Goal: Feedback & Contribution: Submit feedback/report problem

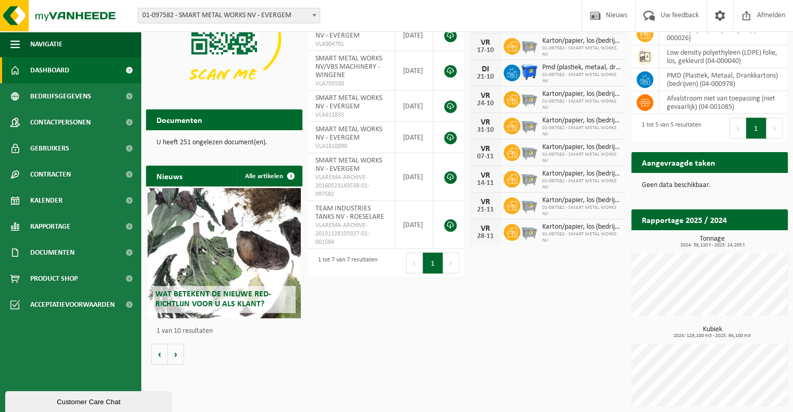
scroll to position [108, 0]
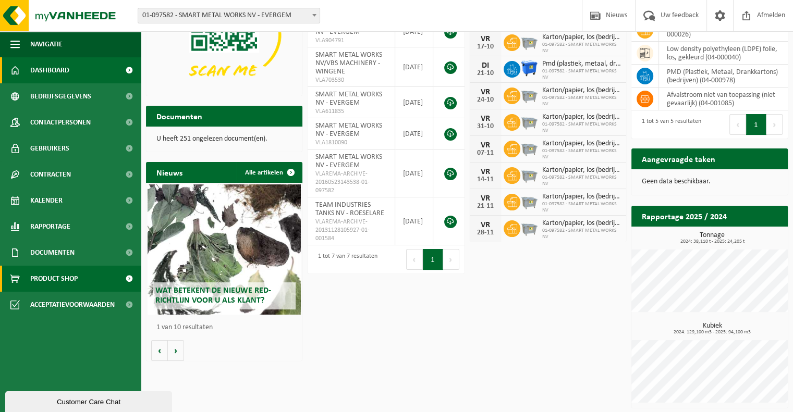
click at [69, 281] on span "Product Shop" at bounding box center [53, 279] width 47 height 26
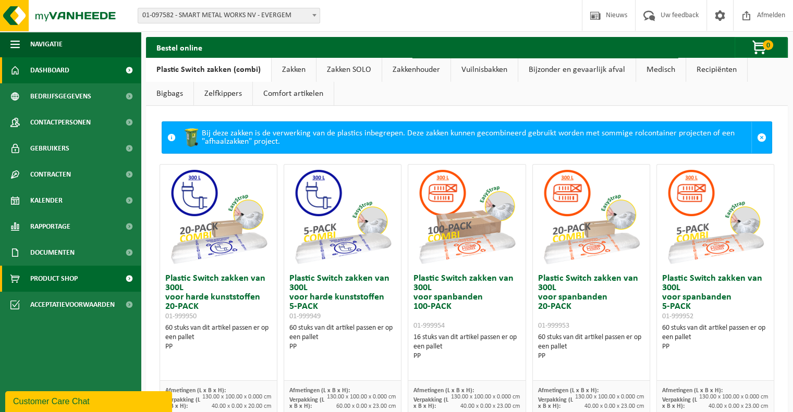
click at [70, 72] on link "Dashboard" at bounding box center [70, 70] width 141 height 26
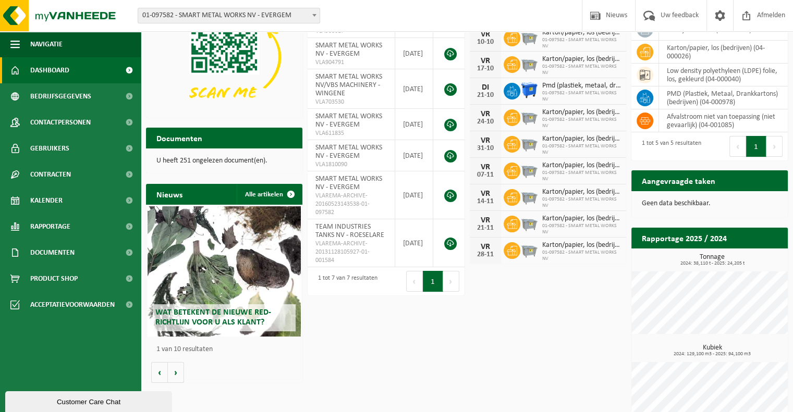
scroll to position [108, 0]
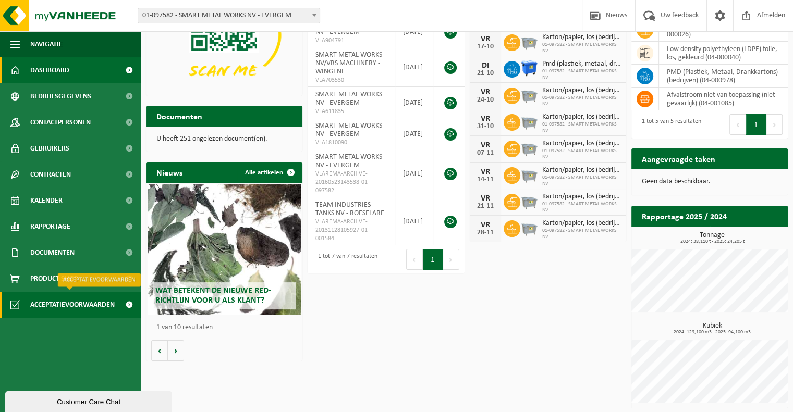
click at [64, 308] on span "Acceptatievoorwaarden" at bounding box center [72, 305] width 84 height 26
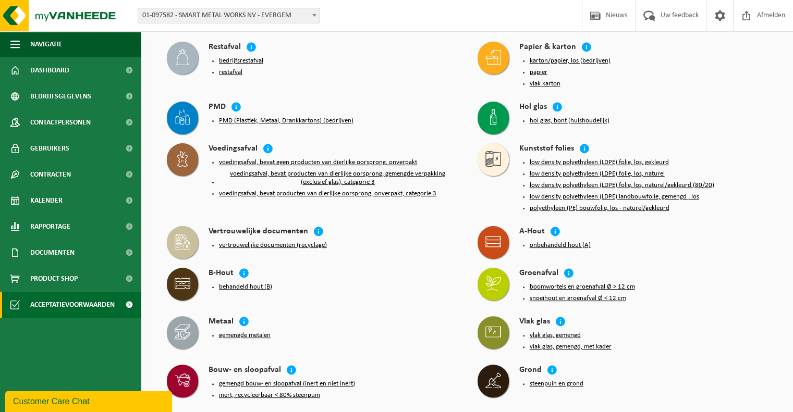
scroll to position [313, 0]
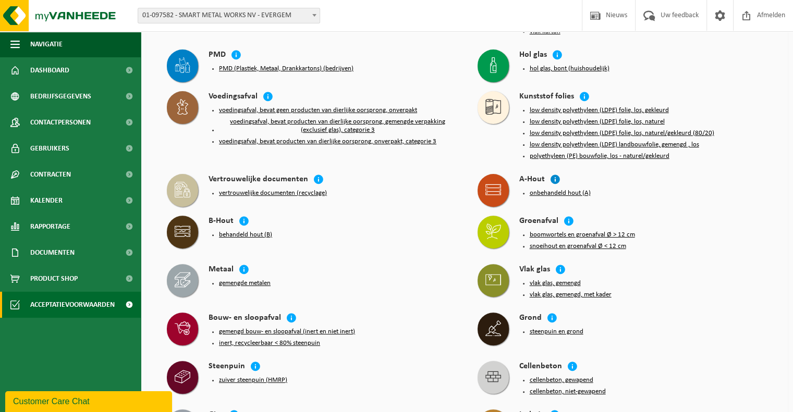
click at [552, 174] on icon at bounding box center [555, 179] width 10 height 10
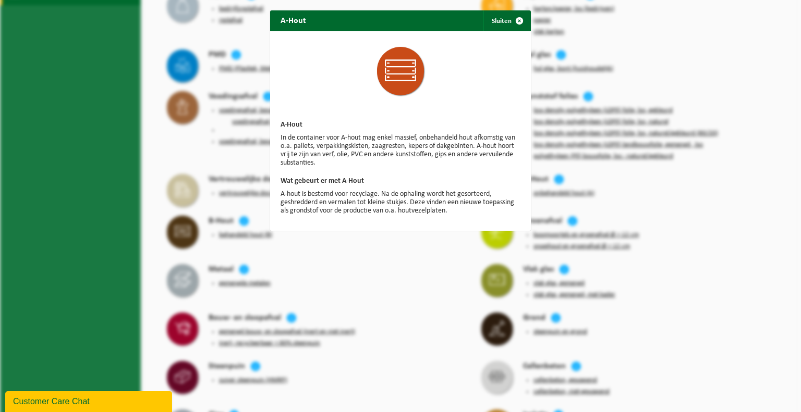
click at [348, 270] on div "A-Hout Sluiten A-Hout In de container voor A-hout mag enkel massief, onbehandel…" at bounding box center [400, 206] width 801 height 412
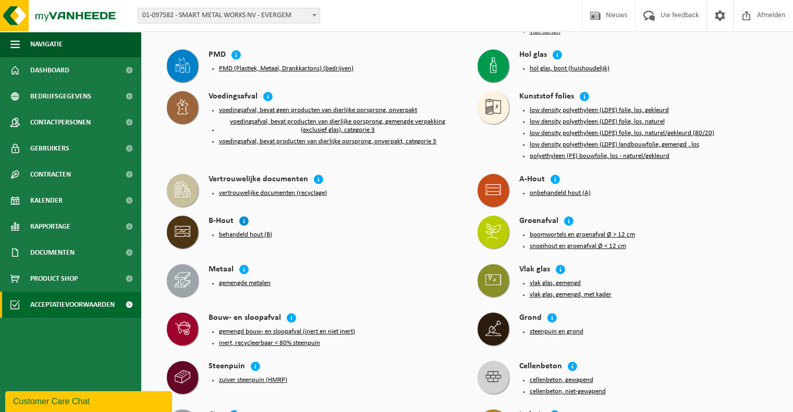
click at [242, 216] on icon at bounding box center [244, 221] width 10 height 10
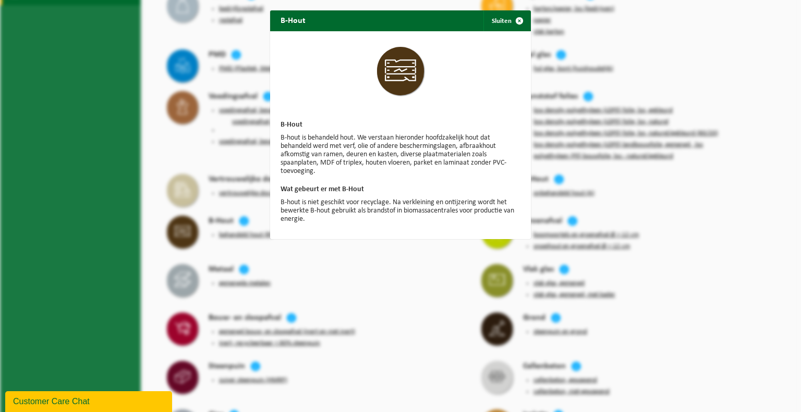
click at [670, 223] on div "B-Hout Sluiten B-Hout B-hout is behandeld hout. We verstaan hieronder hoofdzake…" at bounding box center [400, 206] width 801 height 412
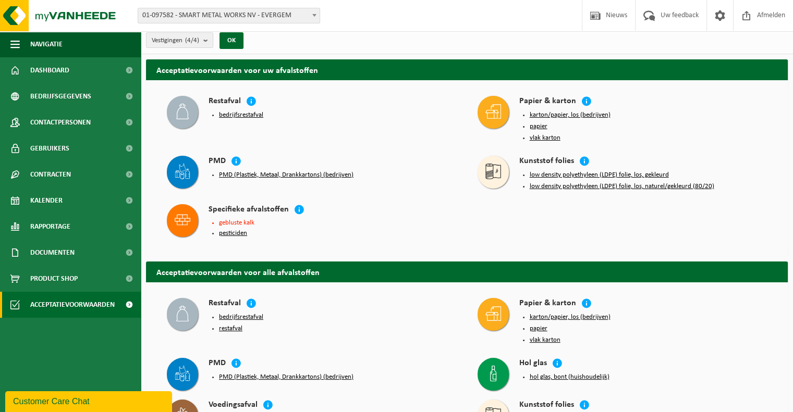
scroll to position [0, 0]
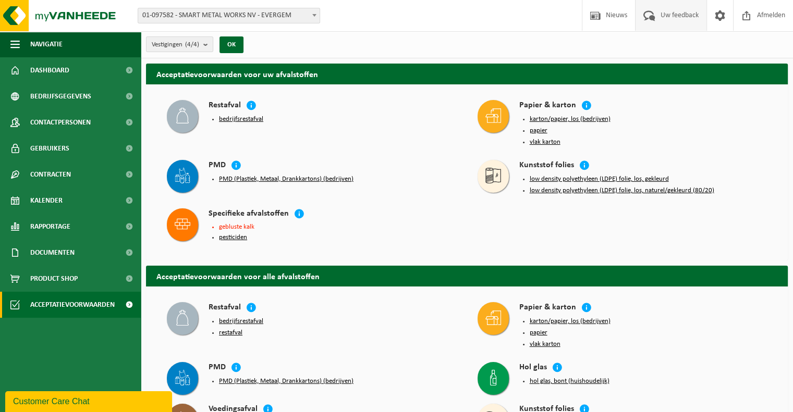
click at [671, 10] on span "Uw feedback" at bounding box center [679, 15] width 43 height 31
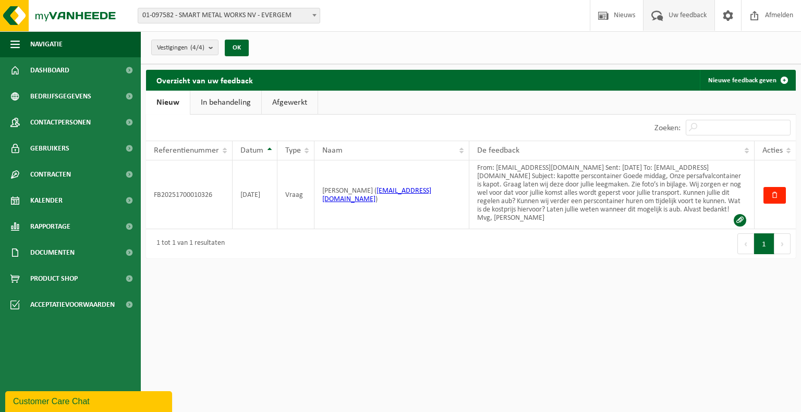
click at [225, 105] on link "In behandeling" at bounding box center [225, 103] width 71 height 24
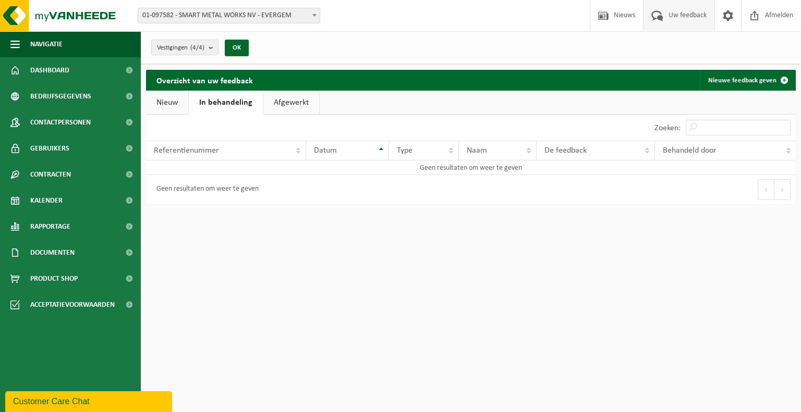
click at [278, 104] on link "Afgewerkt" at bounding box center [291, 103] width 56 height 24
click at [230, 105] on link "In behandeling" at bounding box center [224, 103] width 71 height 24
click at [171, 103] on link "Nieuw" at bounding box center [167, 103] width 42 height 24
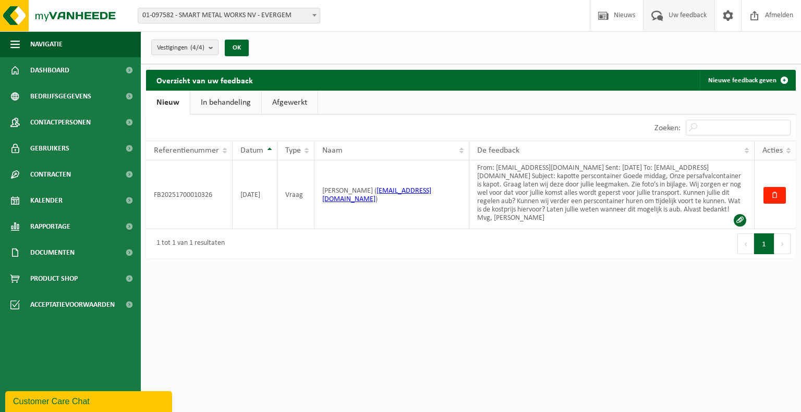
click at [790, 148] on th "Acties" at bounding box center [774, 151] width 41 height 20
click at [789, 149] on th "Acties" at bounding box center [774, 151] width 41 height 20
click at [225, 100] on link "In behandeling" at bounding box center [225, 103] width 71 height 24
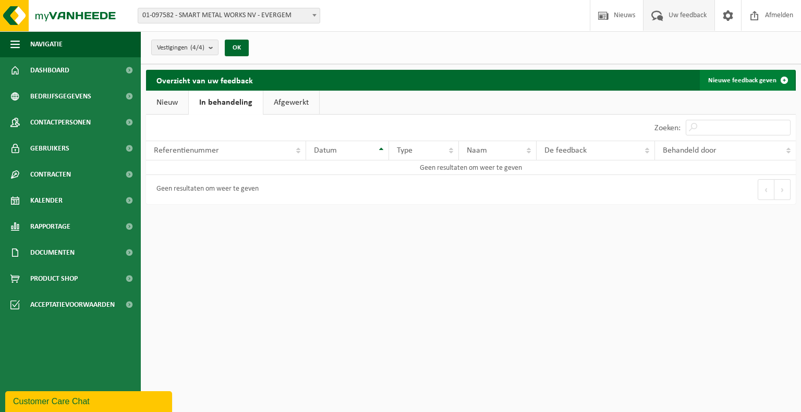
click at [777, 80] on span at bounding box center [784, 80] width 21 height 21
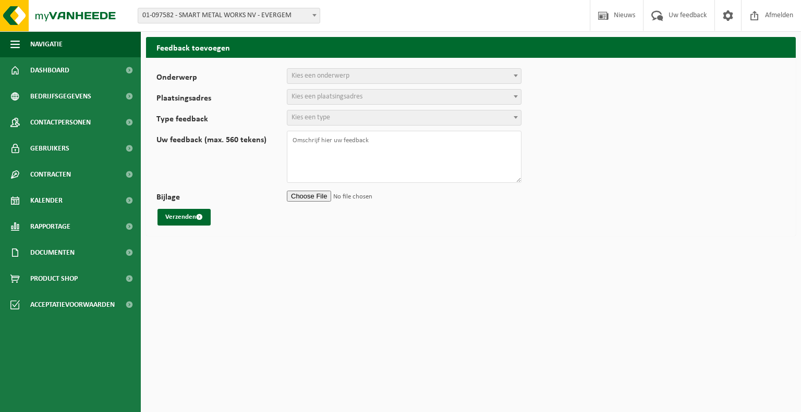
select select
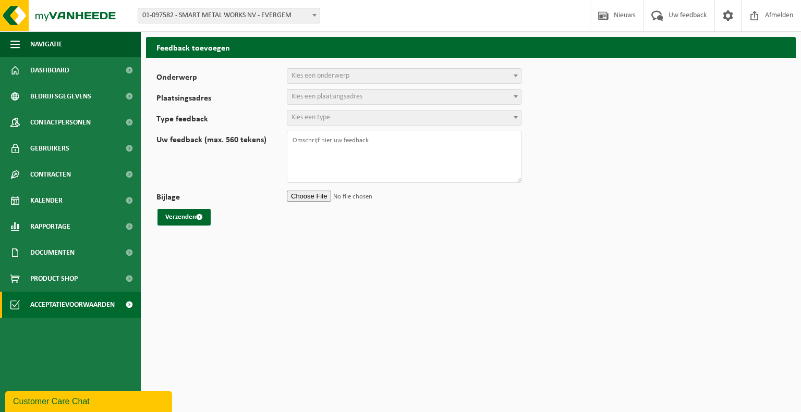
click at [65, 303] on span "Acceptatievoorwaarden" at bounding box center [72, 305] width 84 height 26
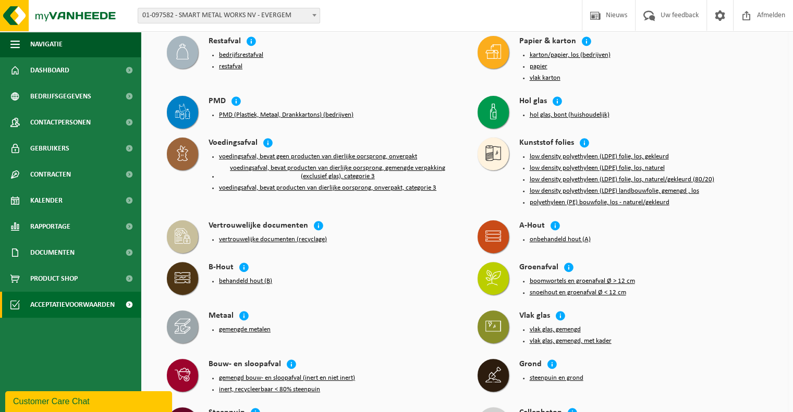
scroll to position [313, 0]
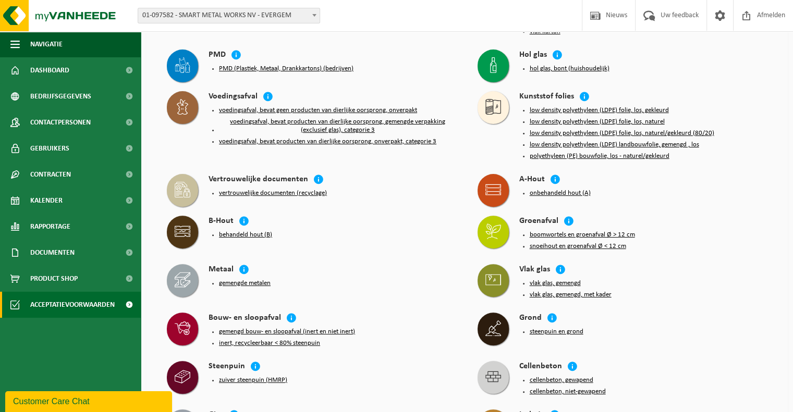
click at [572, 189] on button "onbehandeld hout (A)" at bounding box center [560, 193] width 61 height 8
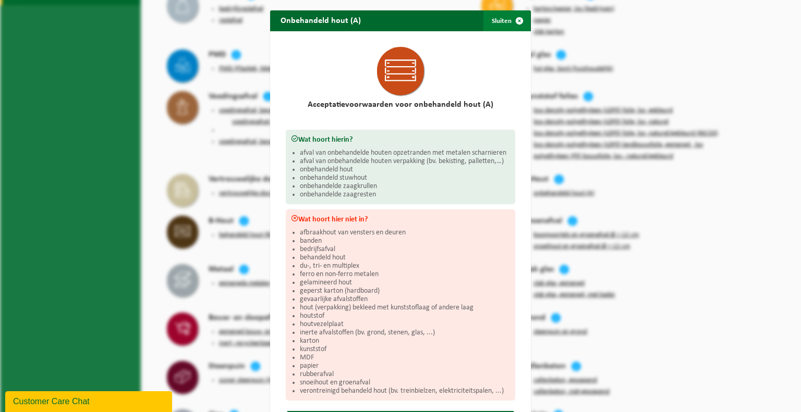
click at [519, 22] on span "button" at bounding box center [519, 20] width 21 height 21
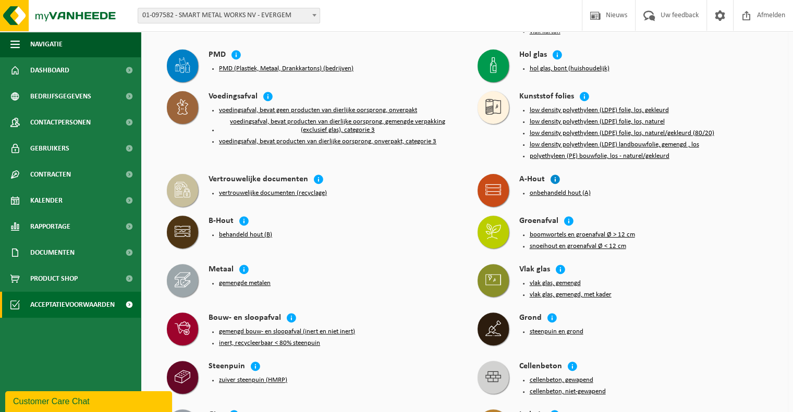
click at [553, 174] on icon at bounding box center [555, 179] width 10 height 10
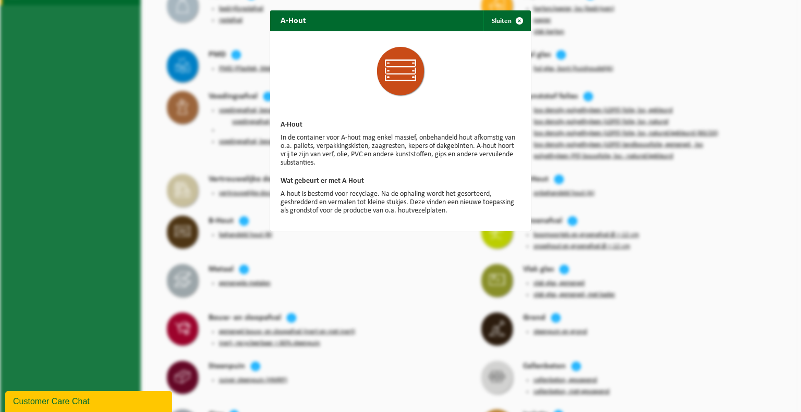
click at [509, 19] on span "button" at bounding box center [519, 20] width 21 height 21
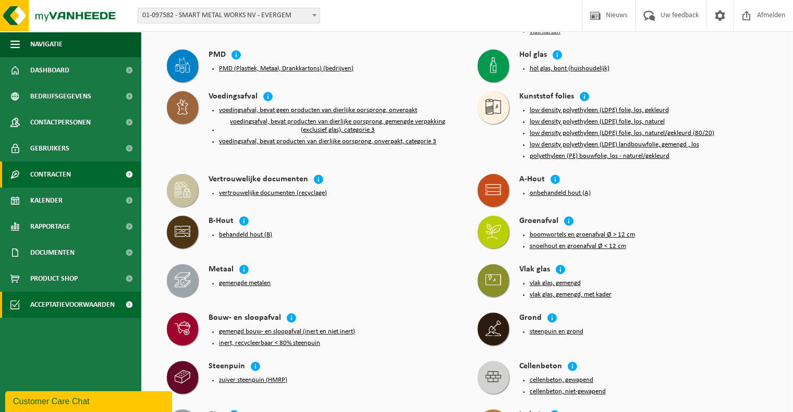
click at [58, 172] on span "Contracten" at bounding box center [50, 175] width 41 height 26
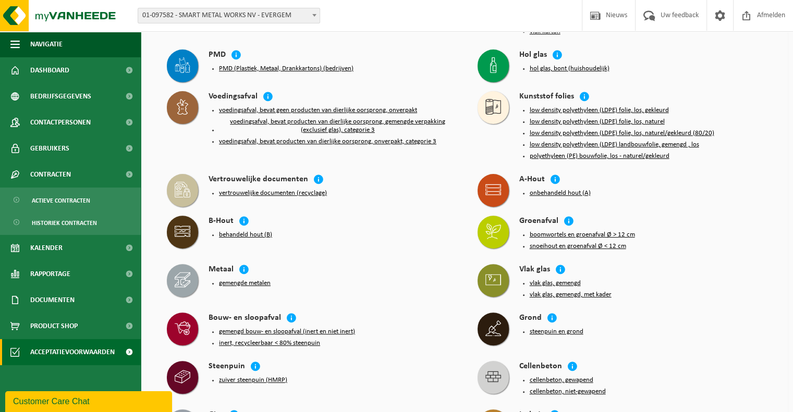
click at [71, 372] on ul "Navigatie Nieuws Uw feedback Afmelden Dashboard Bedrijfsgegevens Contactpersone…" at bounding box center [70, 221] width 141 height 381
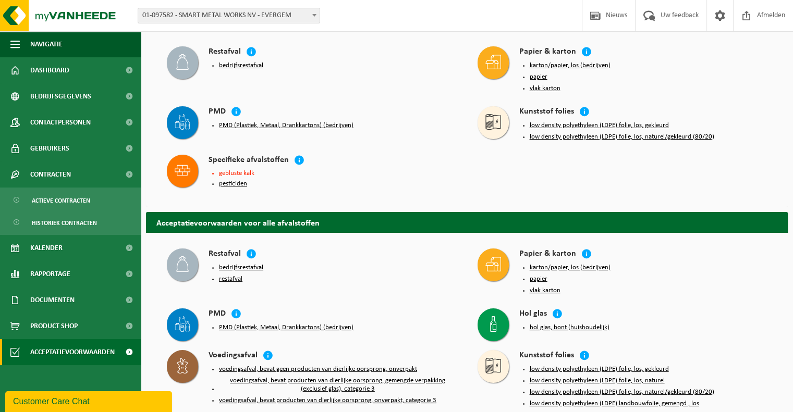
scroll to position [0, 0]
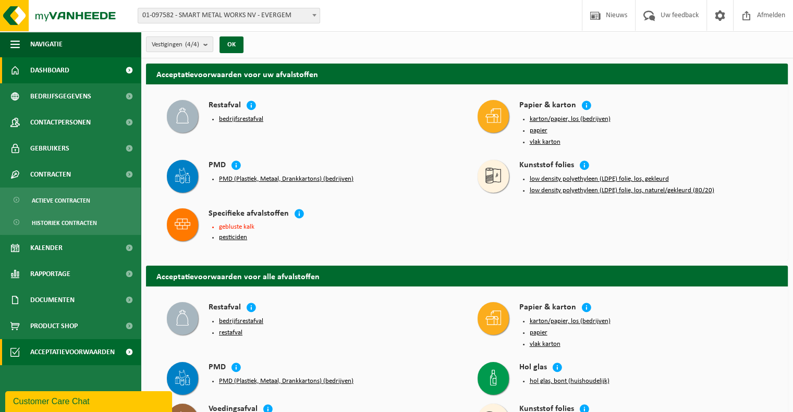
click at [95, 67] on link "Dashboard" at bounding box center [70, 70] width 141 height 26
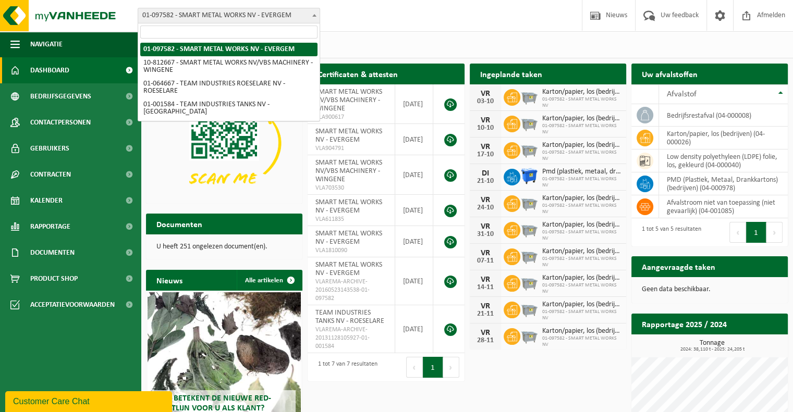
drag, startPoint x: 174, startPoint y: 16, endPoint x: 146, endPoint y: 19, distance: 27.8
click at [146, 19] on span "01-097582 - SMART METAL WORKS NV - EVERGEM" at bounding box center [228, 15] width 181 height 15
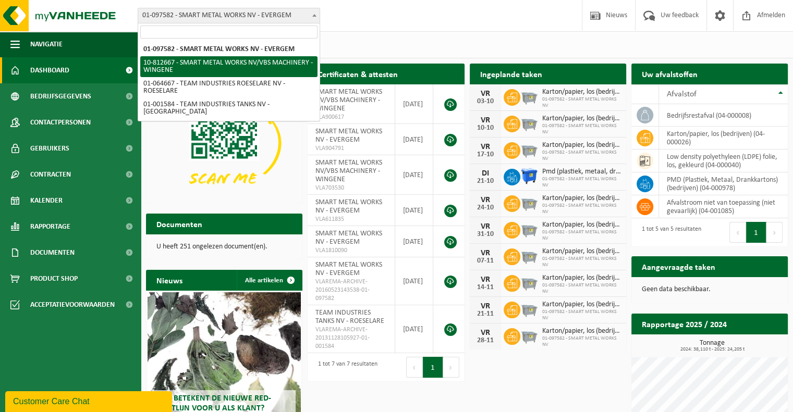
click at [436, 29] on div "Vestiging: 01-097582 - SMART METAL WORKS NV - EVERGEM 10-812667 - SMART METAL W…" at bounding box center [396, 16] width 793 height 32
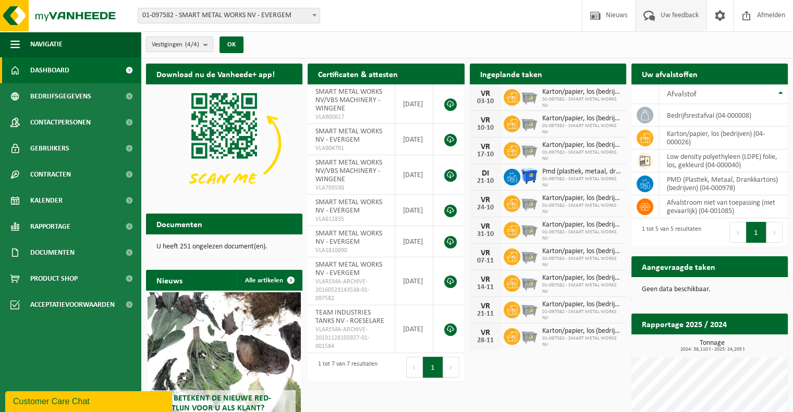
click at [688, 18] on span "Uw feedback" at bounding box center [679, 15] width 43 height 31
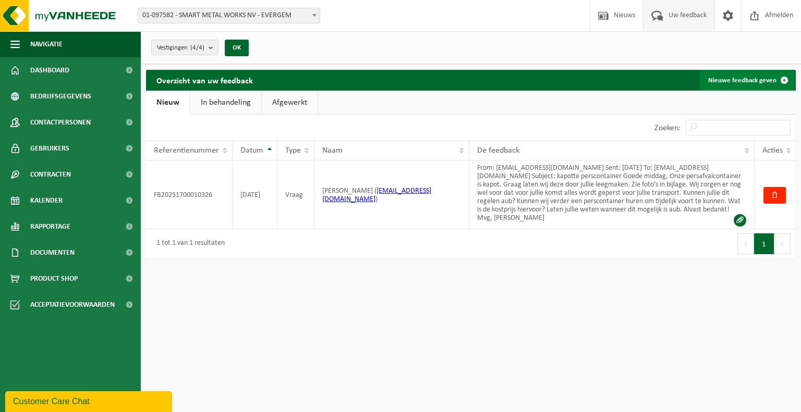
click at [763, 79] on link "Nieuwe feedback geven" at bounding box center [747, 80] width 95 height 21
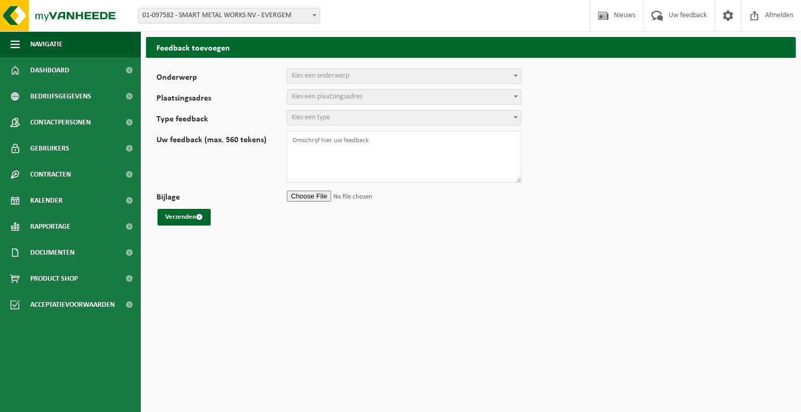
select select
click at [335, 78] on span "Kies een onderwerp" at bounding box center [320, 76] width 58 height 8
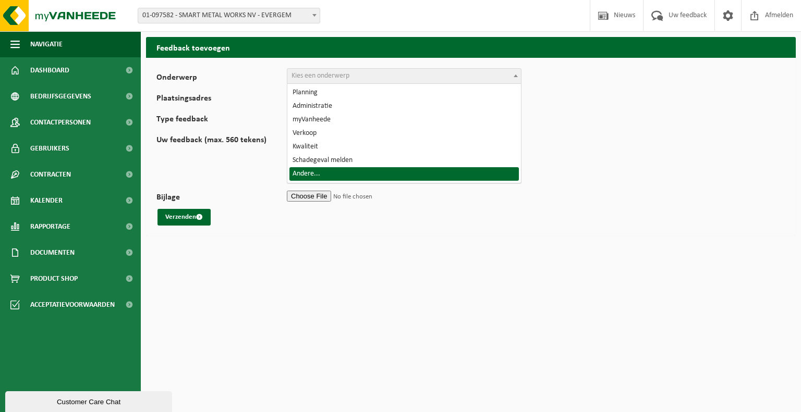
select select "32"
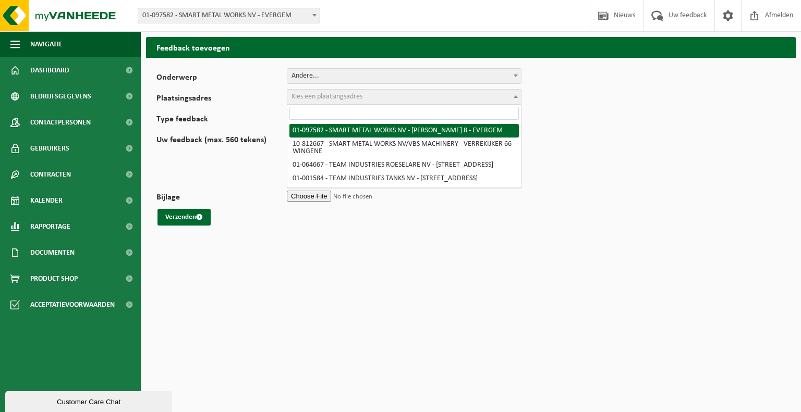
click at [333, 94] on span "Kies een plaatsingsadres" at bounding box center [326, 97] width 71 height 8
select select "815"
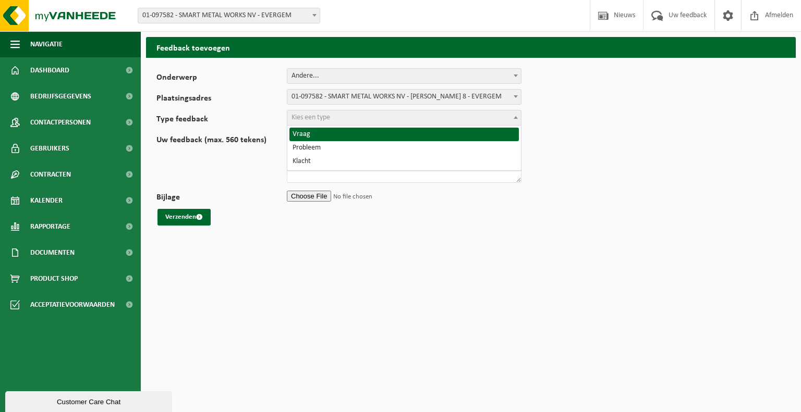
click at [340, 118] on span "Kies een type" at bounding box center [404, 118] width 234 height 15
select select "QUE"
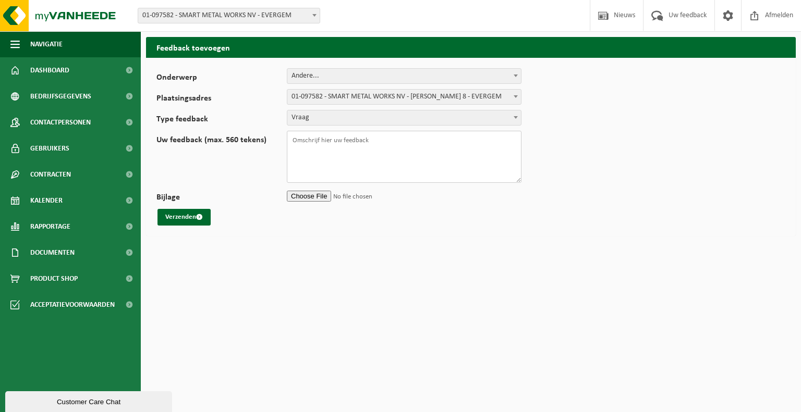
click at [348, 153] on textarea "Uw feedback (max. 560 tekens)" at bounding box center [404, 157] width 235 height 52
paste textarea "Goede middag, Graag doen we beroep op jullie voor het plaatsen van een hoge con…"
drag, startPoint x: 336, startPoint y: 168, endPoint x: 329, endPoint y: 167, distance: 6.9
click at [336, 168] on textarea "Goede middag, Graag doen we beroep op jullie voor het plaatsen van een hoge con…" at bounding box center [404, 157] width 235 height 52
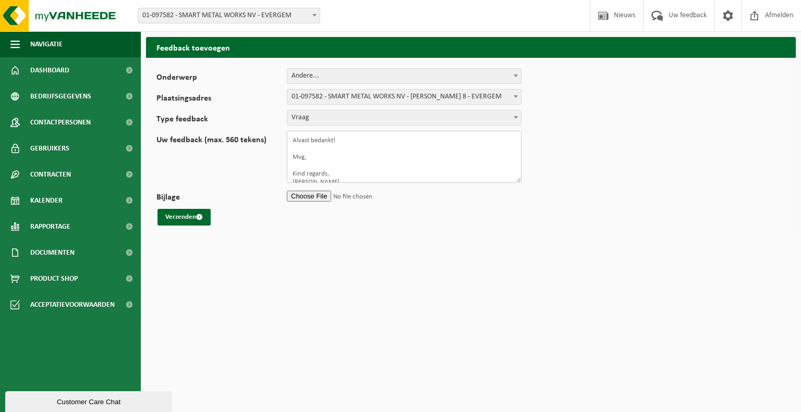
drag, startPoint x: 332, startPoint y: 165, endPoint x: 284, endPoint y: 164, distance: 48.5
click at [284, 164] on div "Uw feedback (max. 560 tekens) Goede middag, Graag doen we beroep op jullie voor…" at bounding box center [343, 157] width 375 height 52
drag, startPoint x: 340, startPoint y: 172, endPoint x: 315, endPoint y: 173, distance: 25.6
click at [315, 173] on textarea "Goede middag, Graag doen we beroep op jullie voor het plaatsen van een hoge con…" at bounding box center [404, 157] width 235 height 52
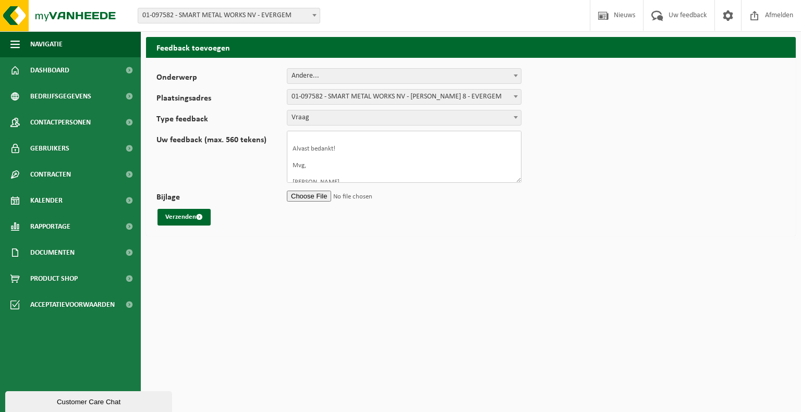
click at [390, 173] on textarea "Goede middag, Graag doen we beroep op jullie voor het plaatsen van een hoge con…" at bounding box center [404, 157] width 235 height 52
paste textarea "VAN STEE"
click at [358, 165] on textarea "Goede middag, Graag doen we beroep op jullie voor het plaatsen van een hoge con…" at bounding box center [404, 157] width 235 height 52
paste textarea "gratia."
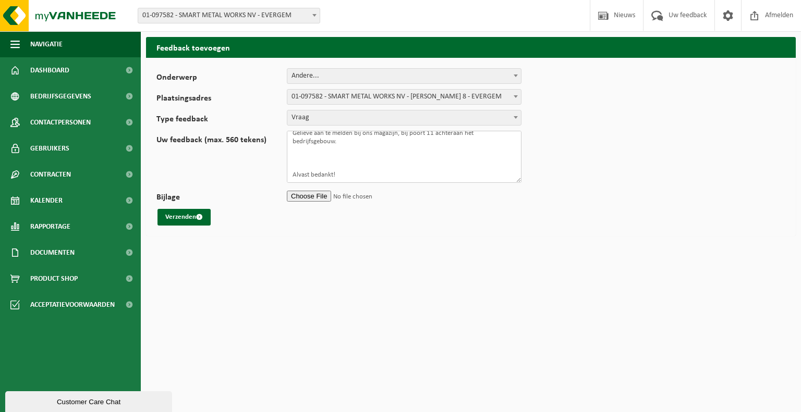
scroll to position [81, 0]
click at [355, 166] on textarea "Goede middag, Graag doen we beroep op jullie voor het plaatsen van een hoge con…" at bounding box center [404, 157] width 235 height 52
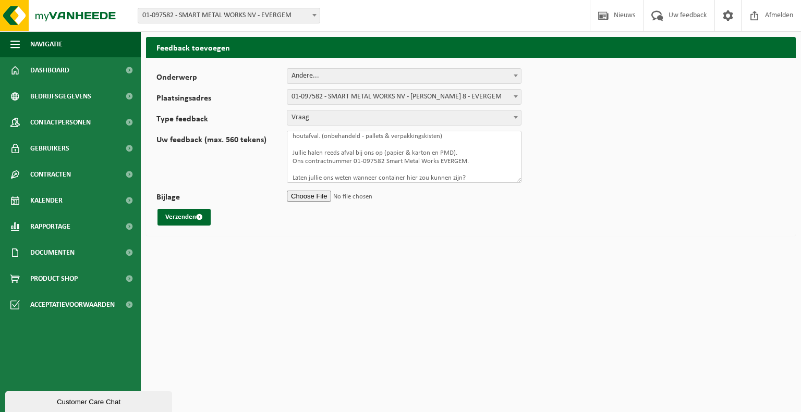
scroll to position [0, 0]
click at [307, 173] on textarea "Goede middag, Graag doen we beroep op jullie voor het plaatsen van een hoge con…" at bounding box center [404, 157] width 235 height 52
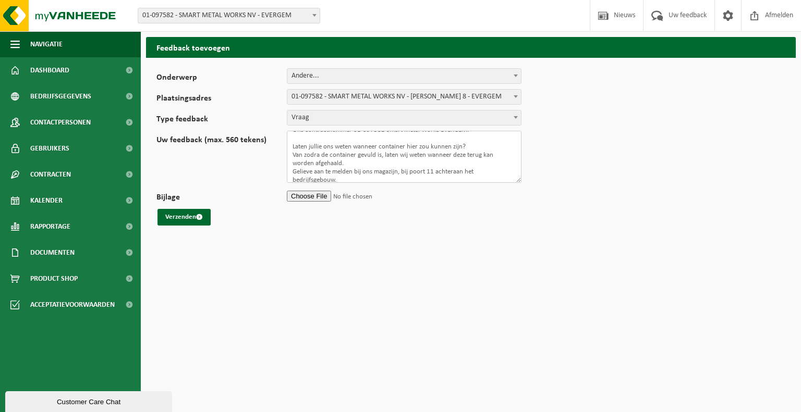
click at [358, 138] on textarea "Goede middag, Graag doen we beroep op jullie voor het plaatsen van een hoge con…" at bounding box center [404, 157] width 235 height 52
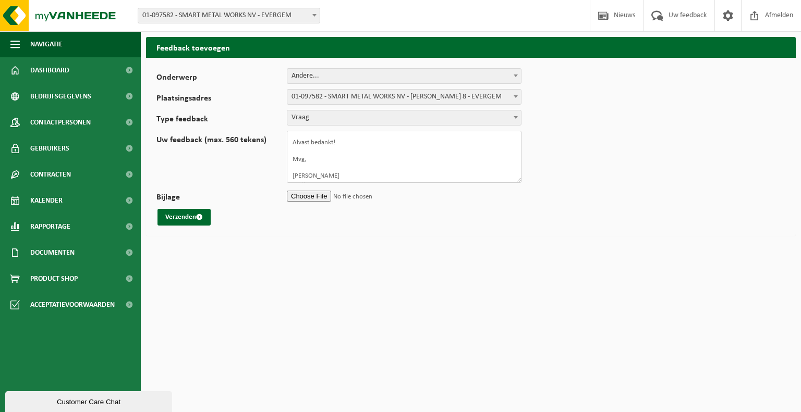
scroll to position [125, 0]
drag, startPoint x: 314, startPoint y: 165, endPoint x: 289, endPoint y: 157, distance: 26.2
click at [289, 157] on textarea "Goede middag, Graag doen we beroep op jullie voor het plaatsen van een hoge con…" at bounding box center [404, 157] width 235 height 52
paste textarea "gratia.vansteenkiste@teamindust"
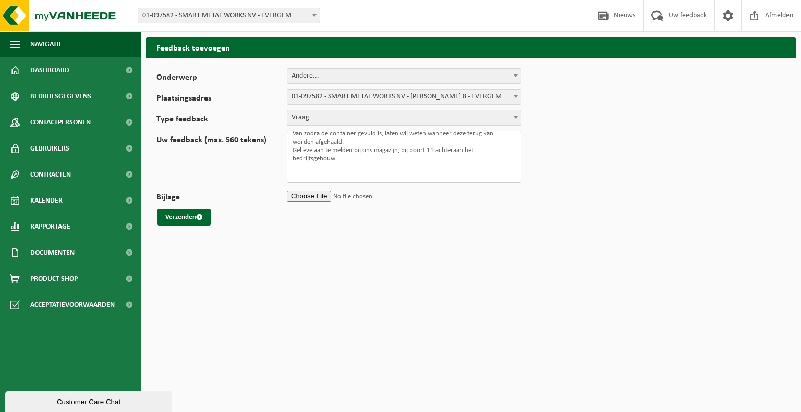
click at [363, 172] on textarea "Goede middag, Graag doen we beroep op jullie voor het plaatsen van een hoge con…" at bounding box center [404, 157] width 235 height 52
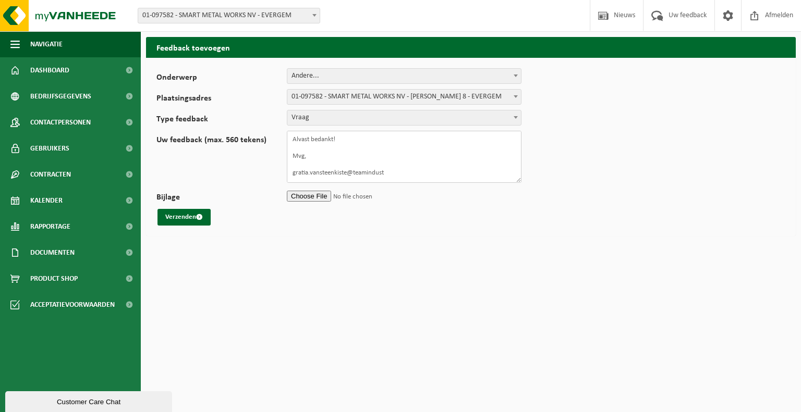
click at [392, 166] on textarea "Goede middag, Graag doen we beroep op jullie voor het plaatsen van een hoge con…" at bounding box center [404, 157] width 235 height 52
click at [342, 144] on textarea "Goede middag, Graag doen we beroep op jullie voor het plaatsen van een hoge con…" at bounding box center [404, 157] width 235 height 52
click at [316, 158] on textarea "Goede middag, Graag doen we beroep op jullie voor het plaatsen van een hoge con…" at bounding box center [404, 157] width 235 height 52
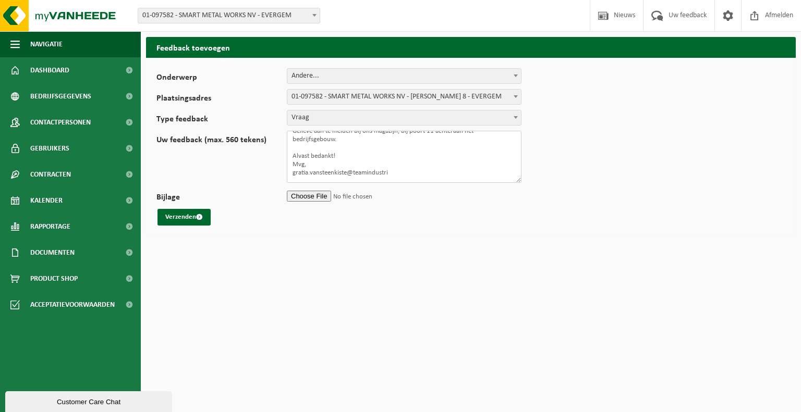
click at [413, 167] on textarea "Goede middag, Graag doen we beroep op jullie voor het plaatsen van een hoge con…" at bounding box center [404, 157] width 235 height 52
click at [350, 142] on textarea "Goede middag, Graag doen we beroep op jullie voor het plaatsen van een hoge con…" at bounding box center [404, 157] width 235 height 52
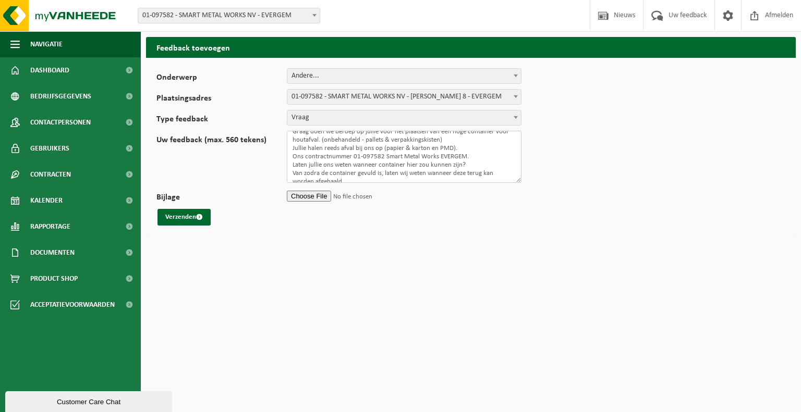
scroll to position [0, 0]
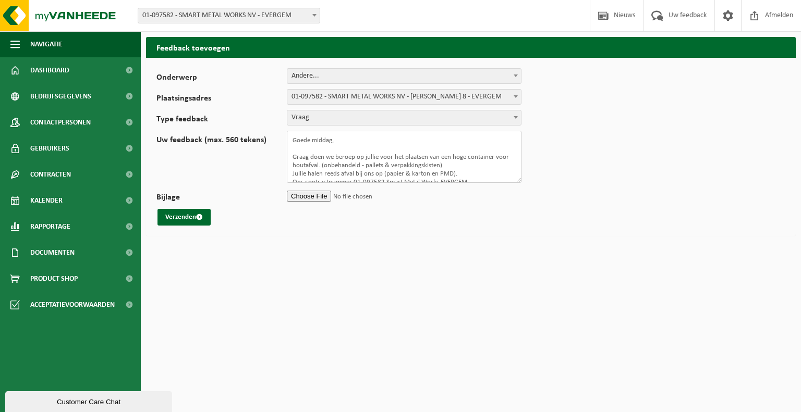
click at [327, 148] on textarea "Goede middag, Graag doen we beroep op jullie voor het plaatsen van een hoge con…" at bounding box center [404, 157] width 235 height 52
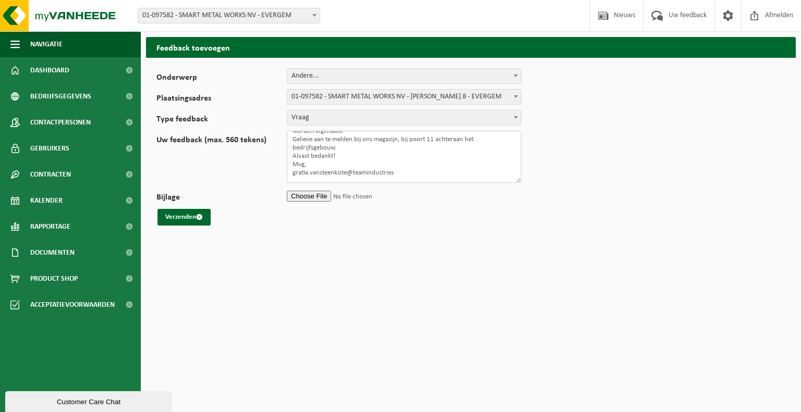
scroll to position [70, 0]
click at [405, 166] on textarea "Goede middag, Graag doen we beroep op jullie voor het plaatsen van een hoge con…" at bounding box center [404, 157] width 235 height 52
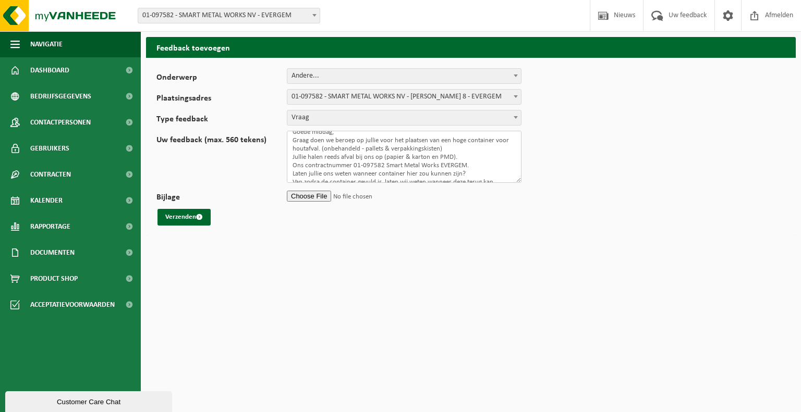
scroll to position [0, 0]
click at [381, 158] on textarea "Goede middag, Graag doen we beroep op jullie voor het plaatsen van een hoge con…" at bounding box center [404, 157] width 235 height 52
click at [379, 156] on textarea "Goede middag, Graag doen we beroep op jullie voor het plaatsen van een hoge con…" at bounding box center [404, 157] width 235 height 52
click at [375, 157] on textarea "Goede middag, Graag doen we beroep op jullie voor het plaatsen van een hoge con…" at bounding box center [404, 157] width 235 height 52
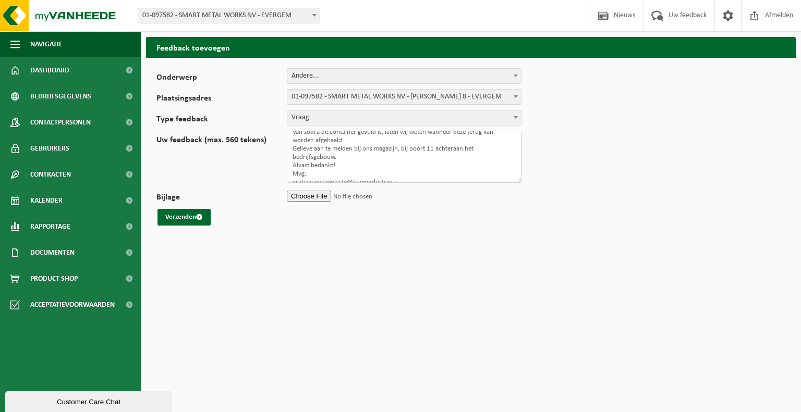
scroll to position [70, 0]
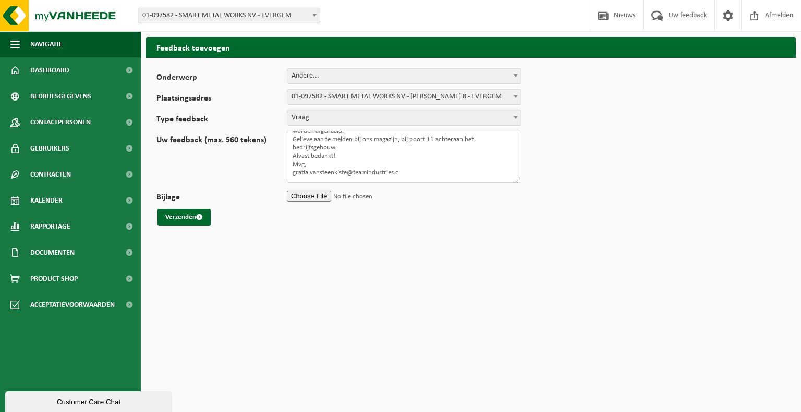
click at [420, 164] on textarea "Goede middag, Graag doen we beroep op jullie voor het plaatsen van een hoge con…" at bounding box center [404, 157] width 235 height 52
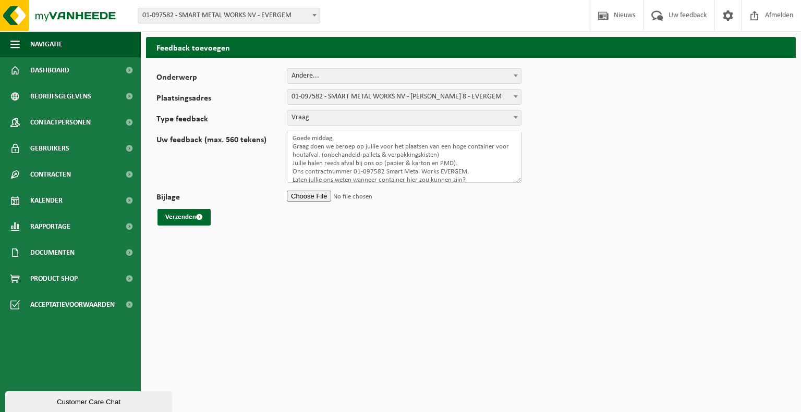
scroll to position [0, 0]
type textarea "Goede middag, Graag doen we beroep op jullie voor het plaatsen van een hoge con…"
click at [175, 219] on button "Verzenden" at bounding box center [183, 217] width 53 height 17
